Goal: Task Accomplishment & Management: Manage account settings

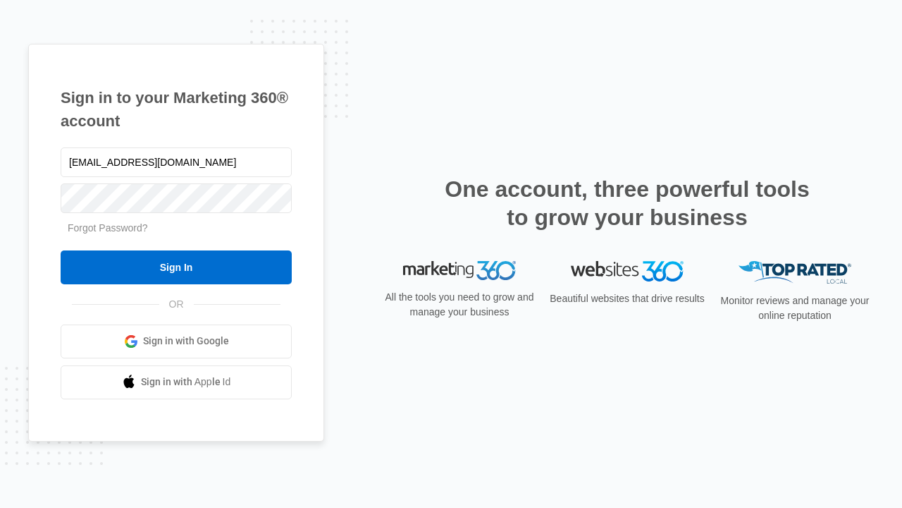
type input "[EMAIL_ADDRESS][DOMAIN_NAME]"
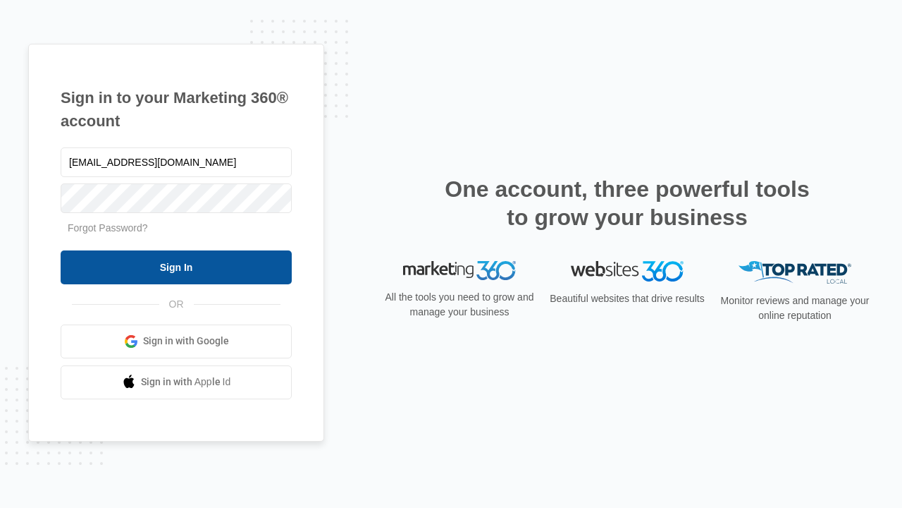
click at [176, 266] on input "Sign In" at bounding box center [176, 267] width 231 height 34
